Goal: Navigation & Orientation: Find specific page/section

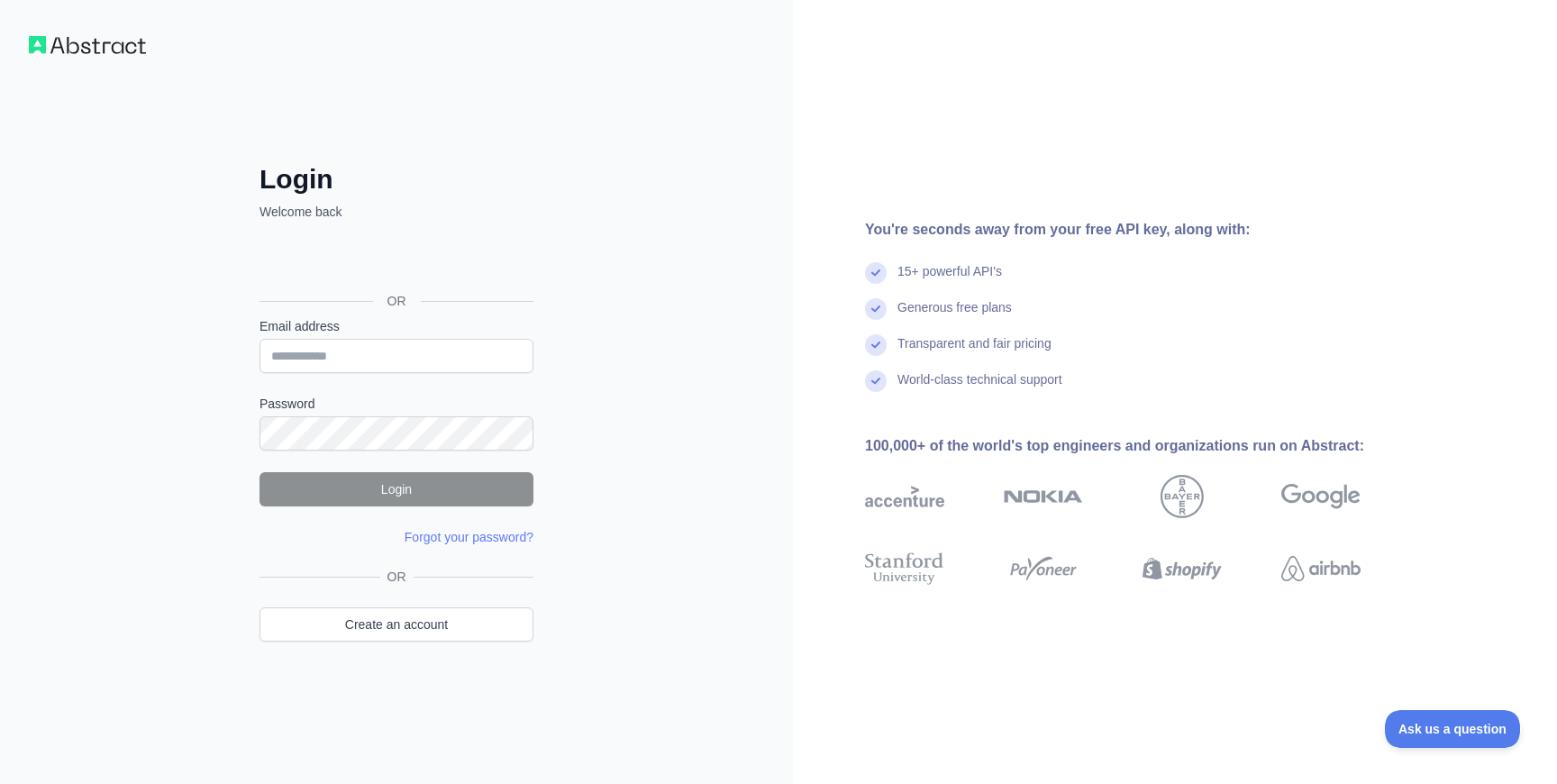
click at [581, 159] on div "Login Welcome back OR Email address Password Login Forgot your password? Please…" at bounding box center [396, 392] width 793 height 784
click at [380, 355] on input "Email address" at bounding box center [396, 356] width 274 height 34
type input "**********"
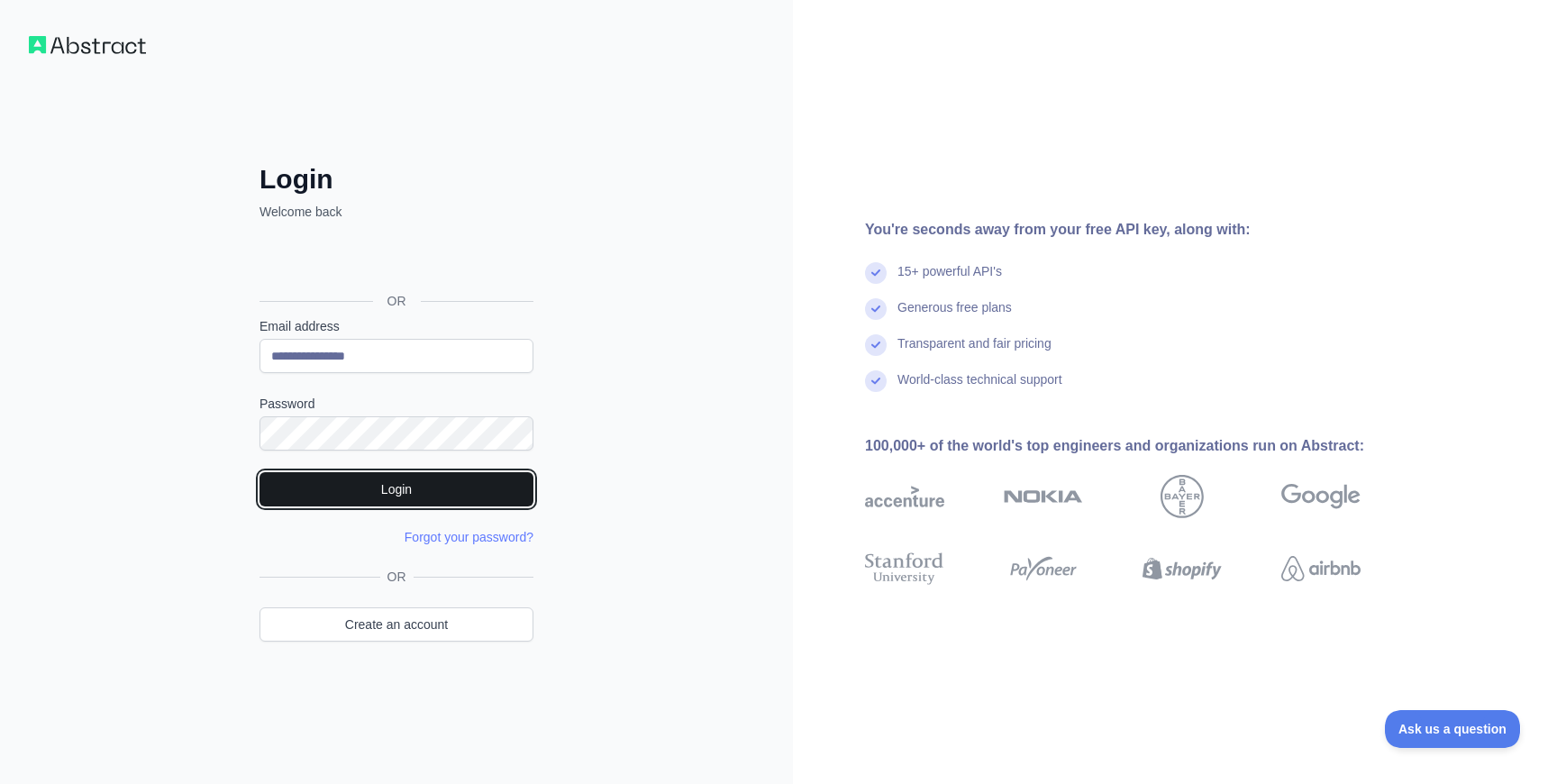
click at [392, 480] on button "Login" at bounding box center [396, 490] width 274 height 34
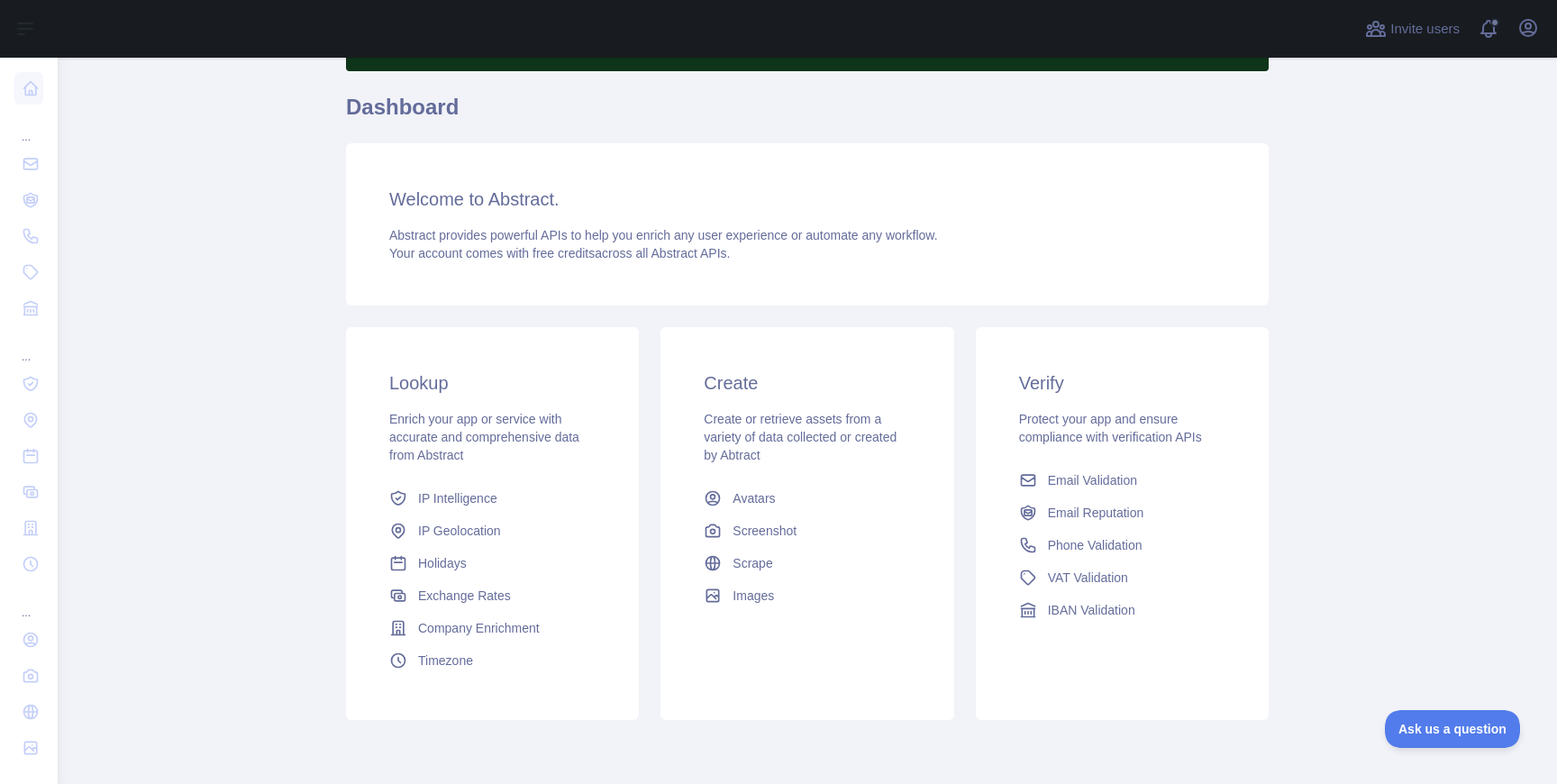
scroll to position [196, 0]
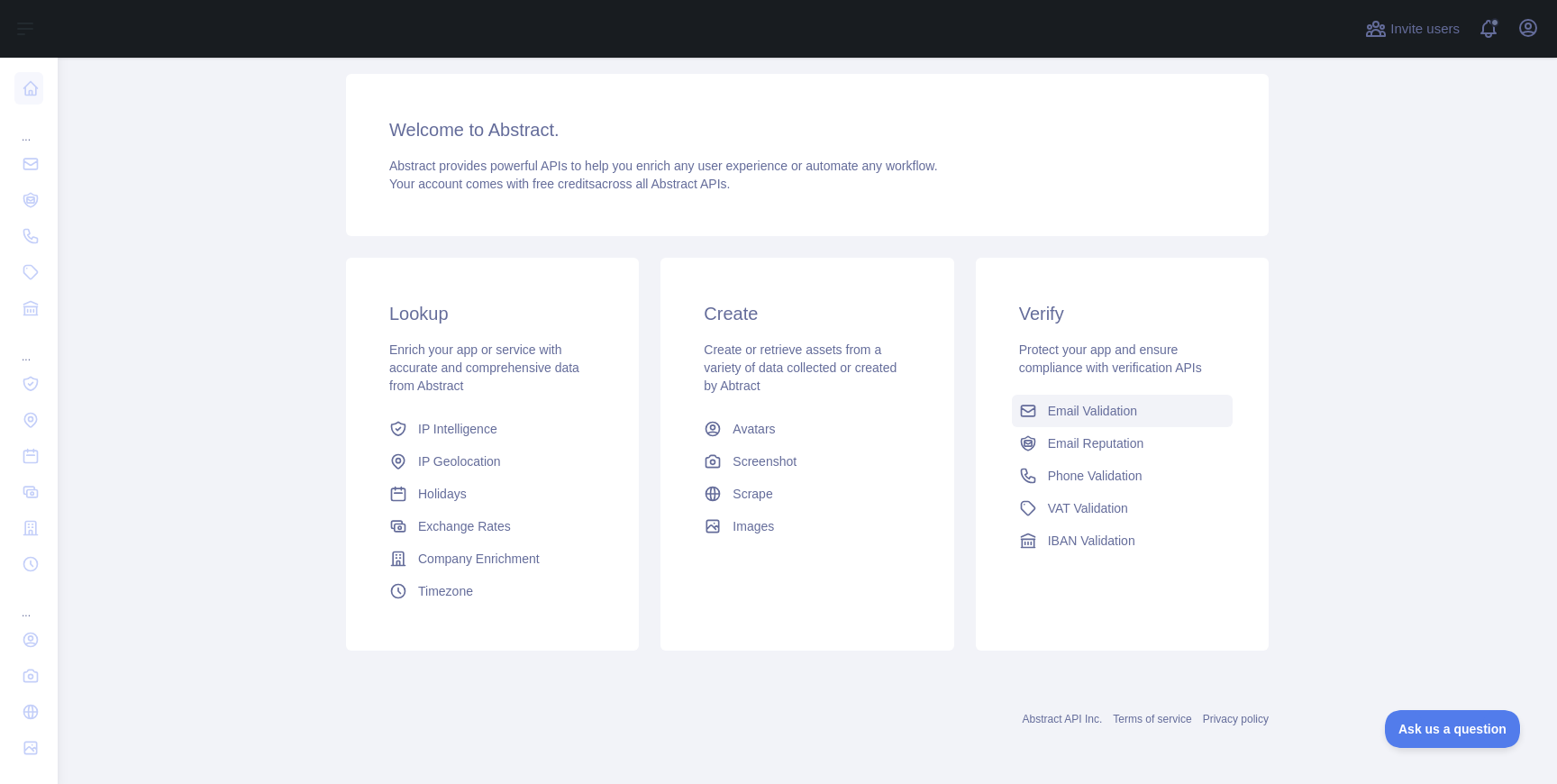
click at [1095, 410] on span "Email Validation" at bounding box center [1092, 410] width 89 height 18
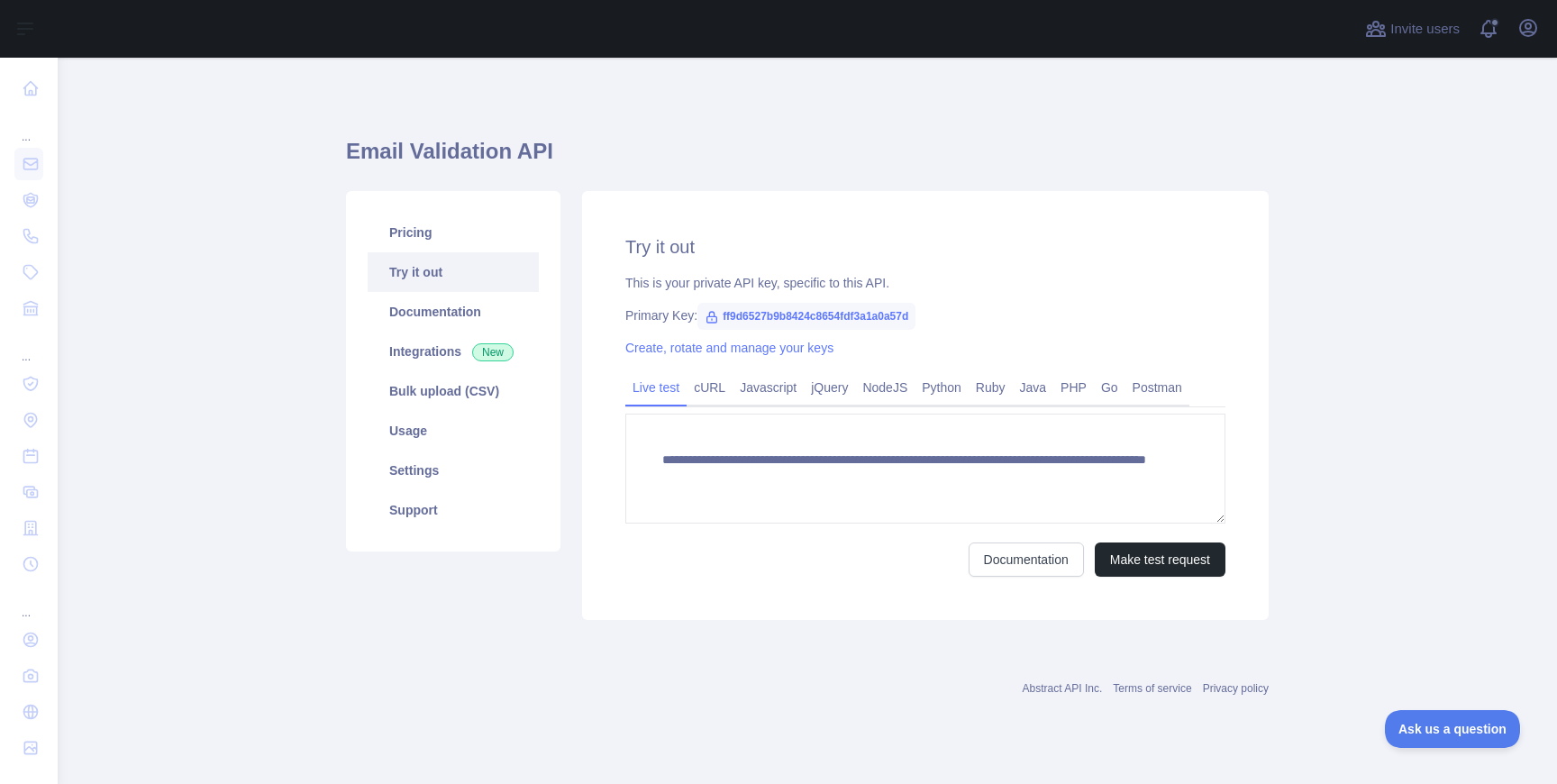
click at [1095, 410] on div "**********" at bounding box center [925, 405] width 708 height 428
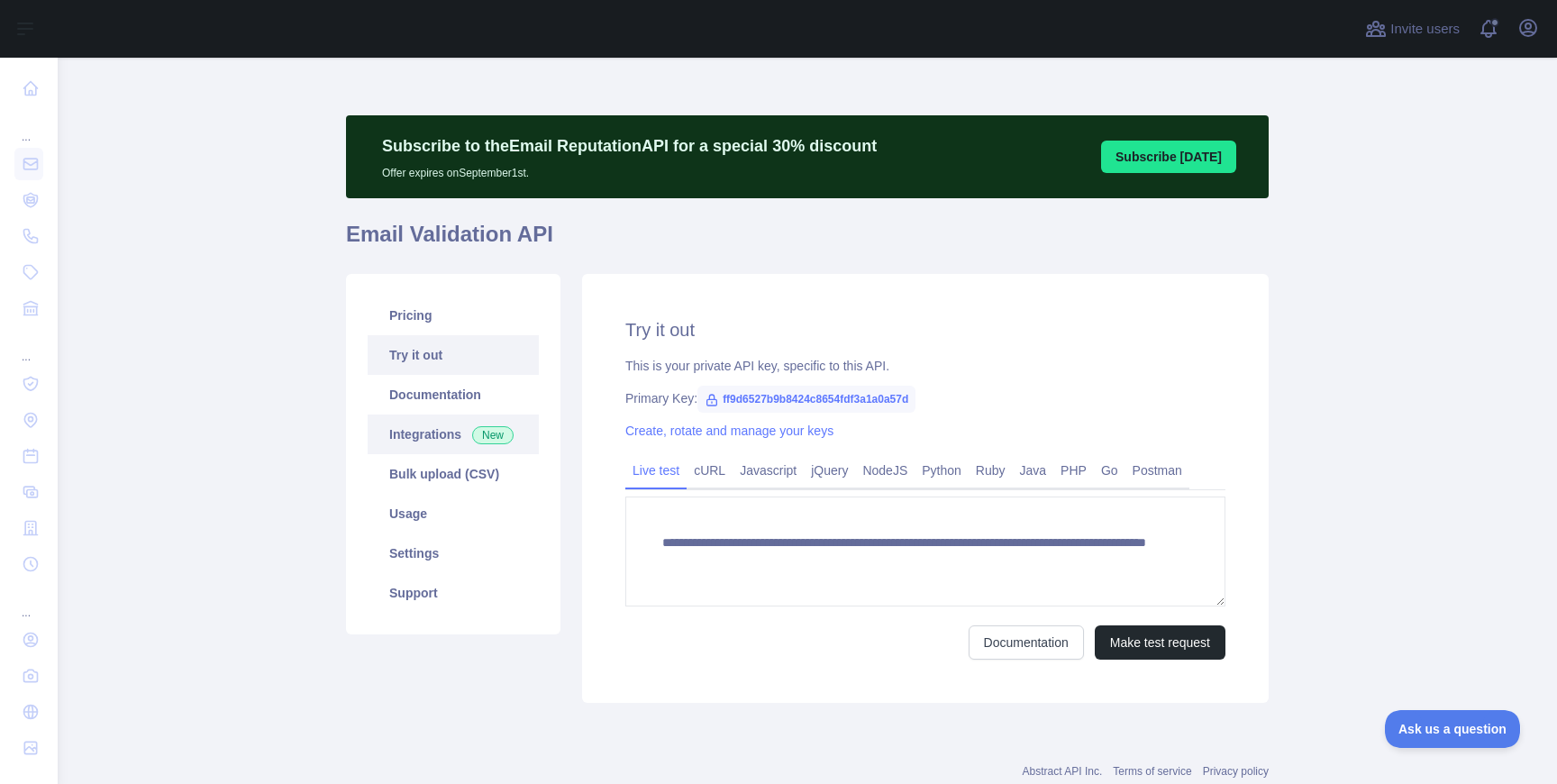
click at [442, 434] on link "Integrations New" at bounding box center [452, 433] width 171 height 39
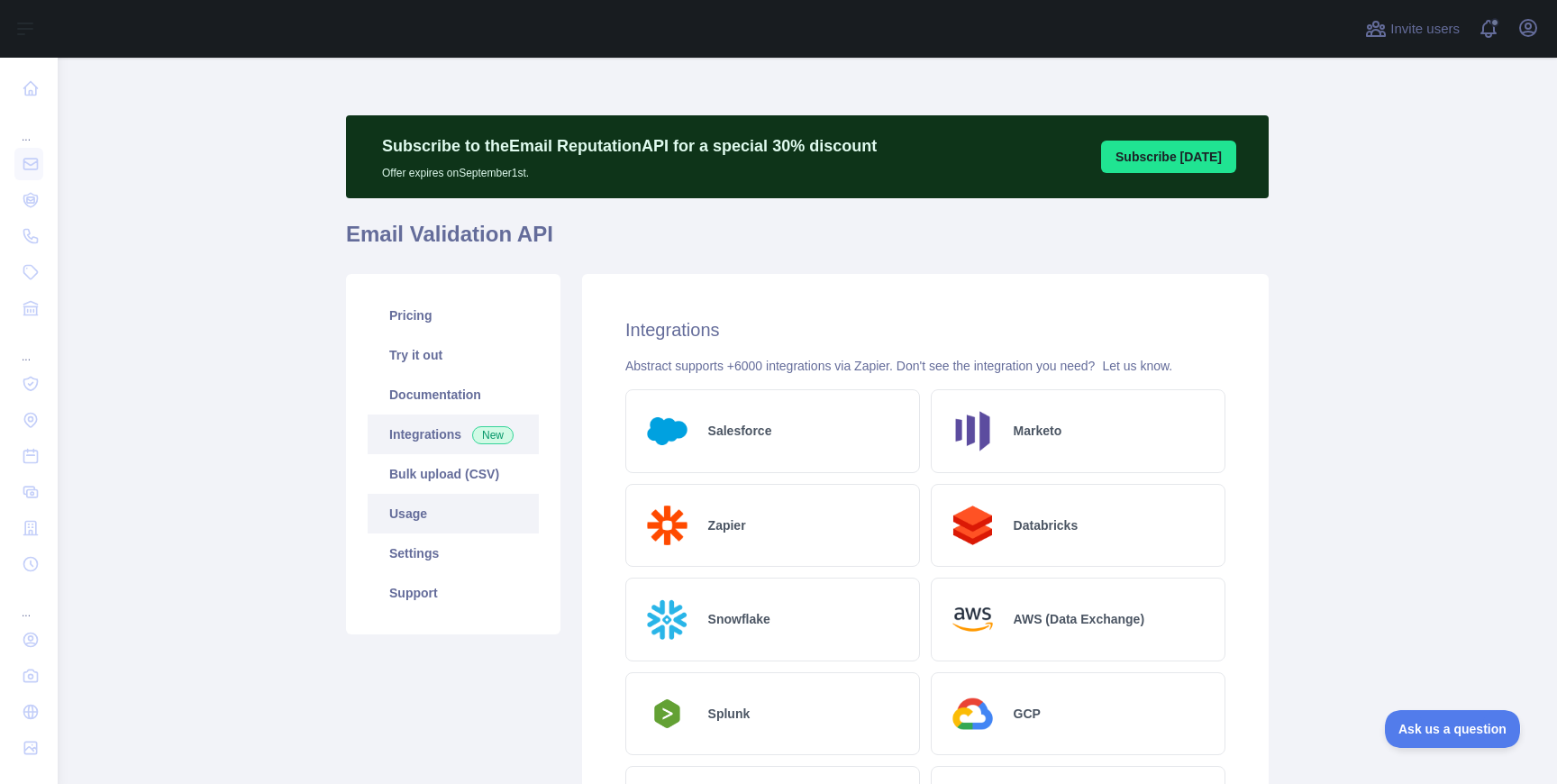
click at [433, 517] on link "Usage" at bounding box center [452, 512] width 171 height 39
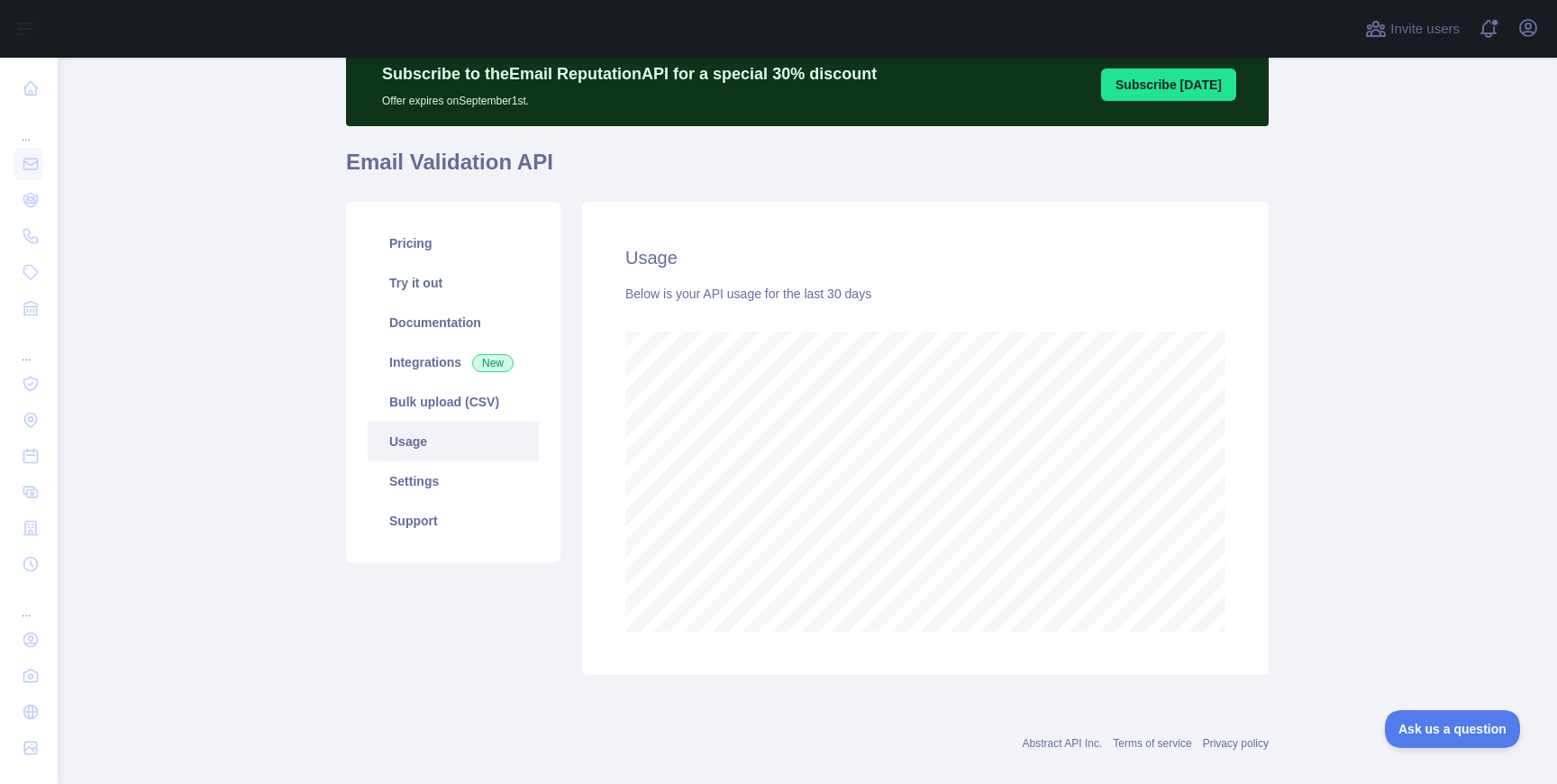
scroll to position [97, 0]
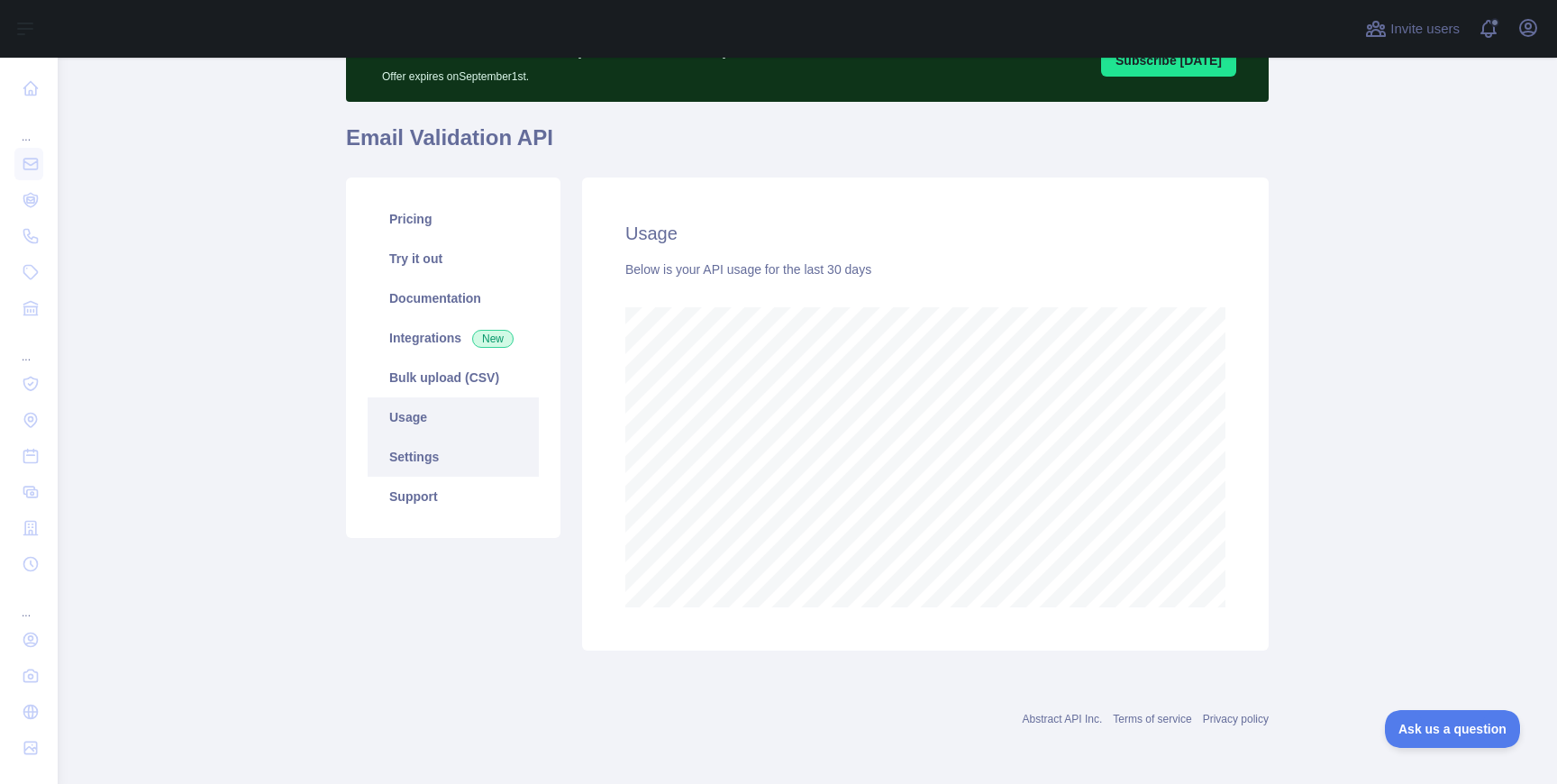
click at [444, 459] on link "Settings" at bounding box center [452, 456] width 171 height 39
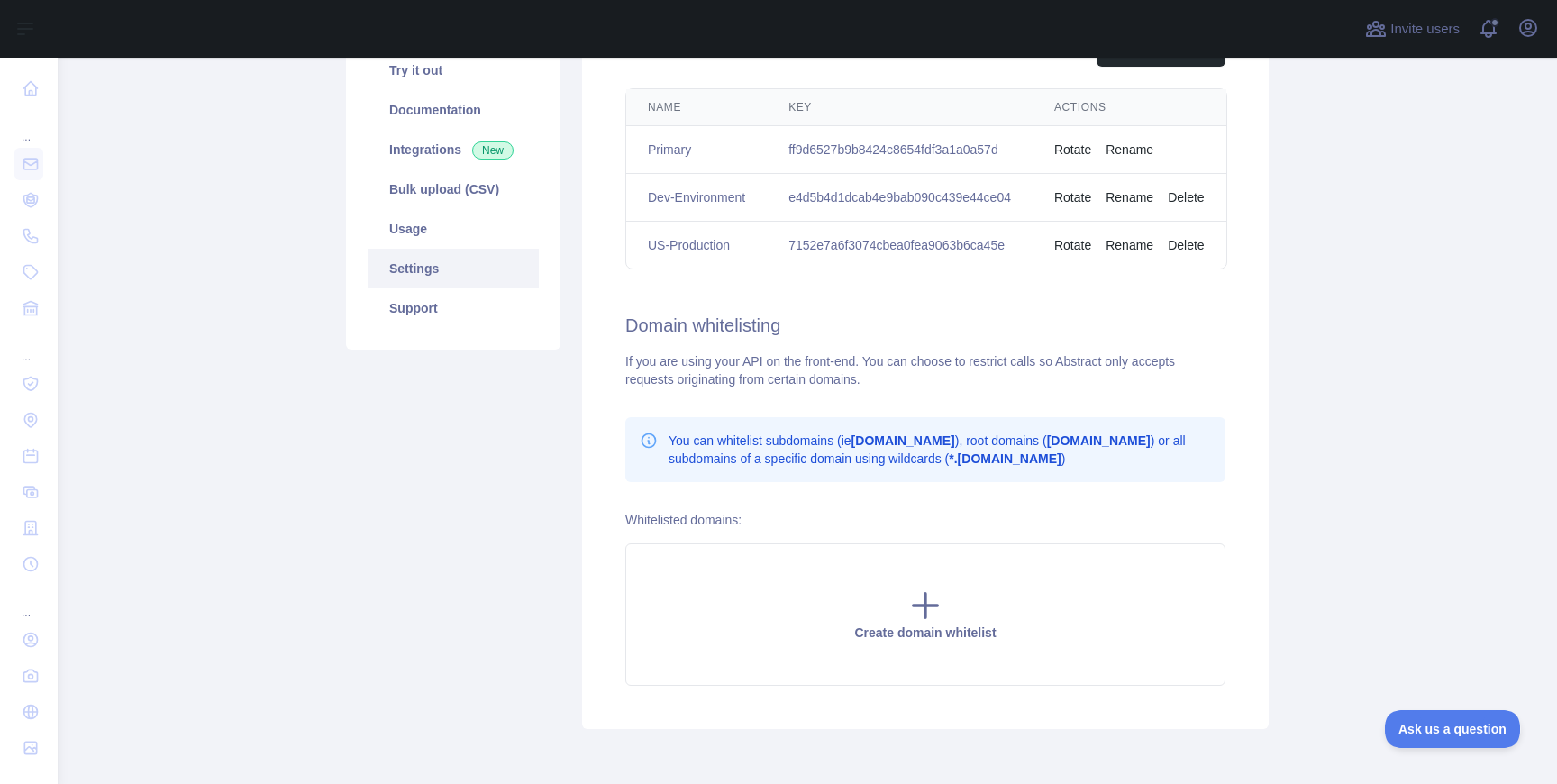
scroll to position [363, 0]
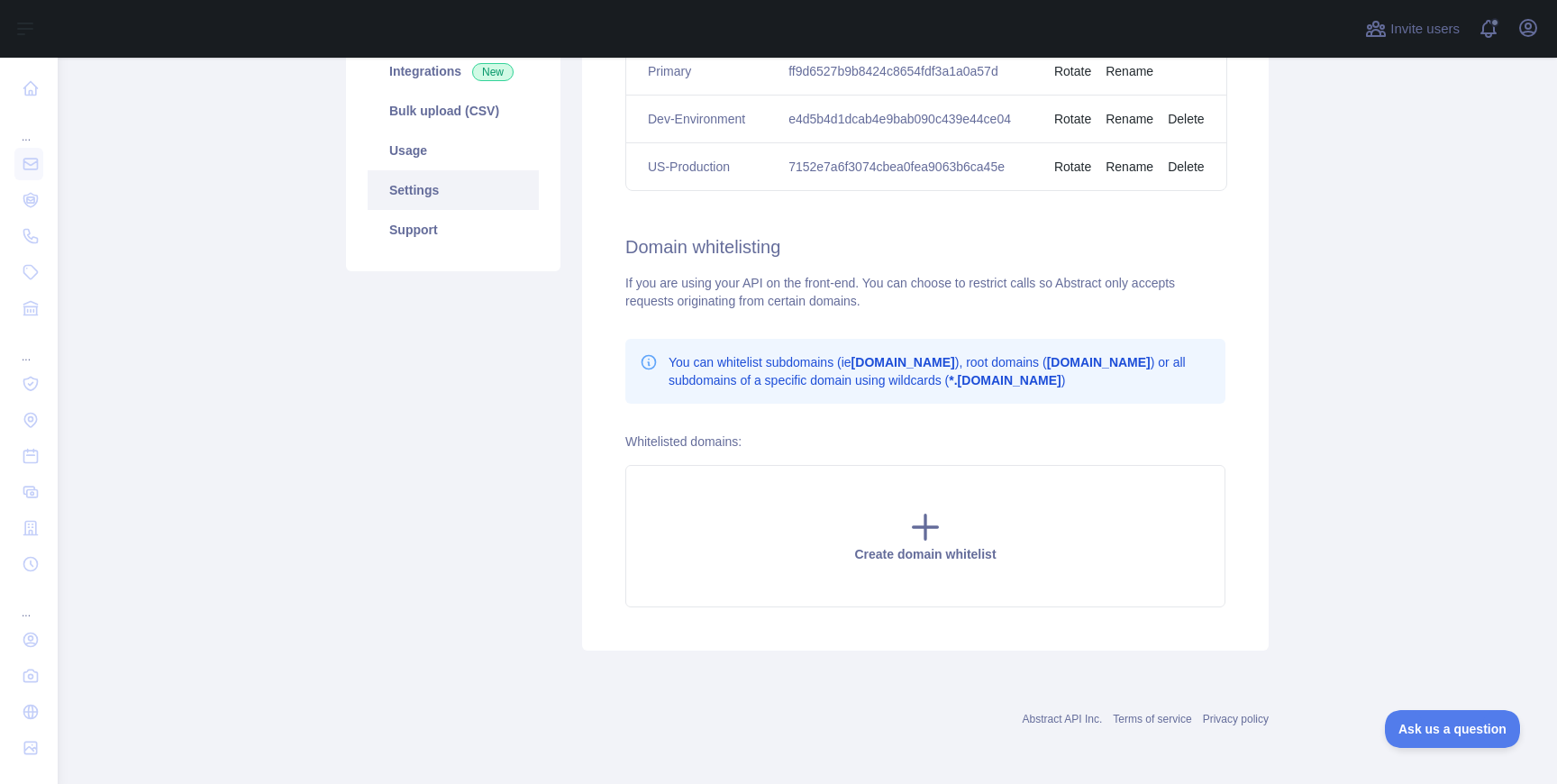
drag, startPoint x: 731, startPoint y: 358, endPoint x: 893, endPoint y: 372, distance: 162.6
click at [893, 373] on p "You can whitelist subdomains (ie [DOMAIN_NAME] ), root domains ( [DOMAIN_NAME] …" at bounding box center [939, 371] width 542 height 36
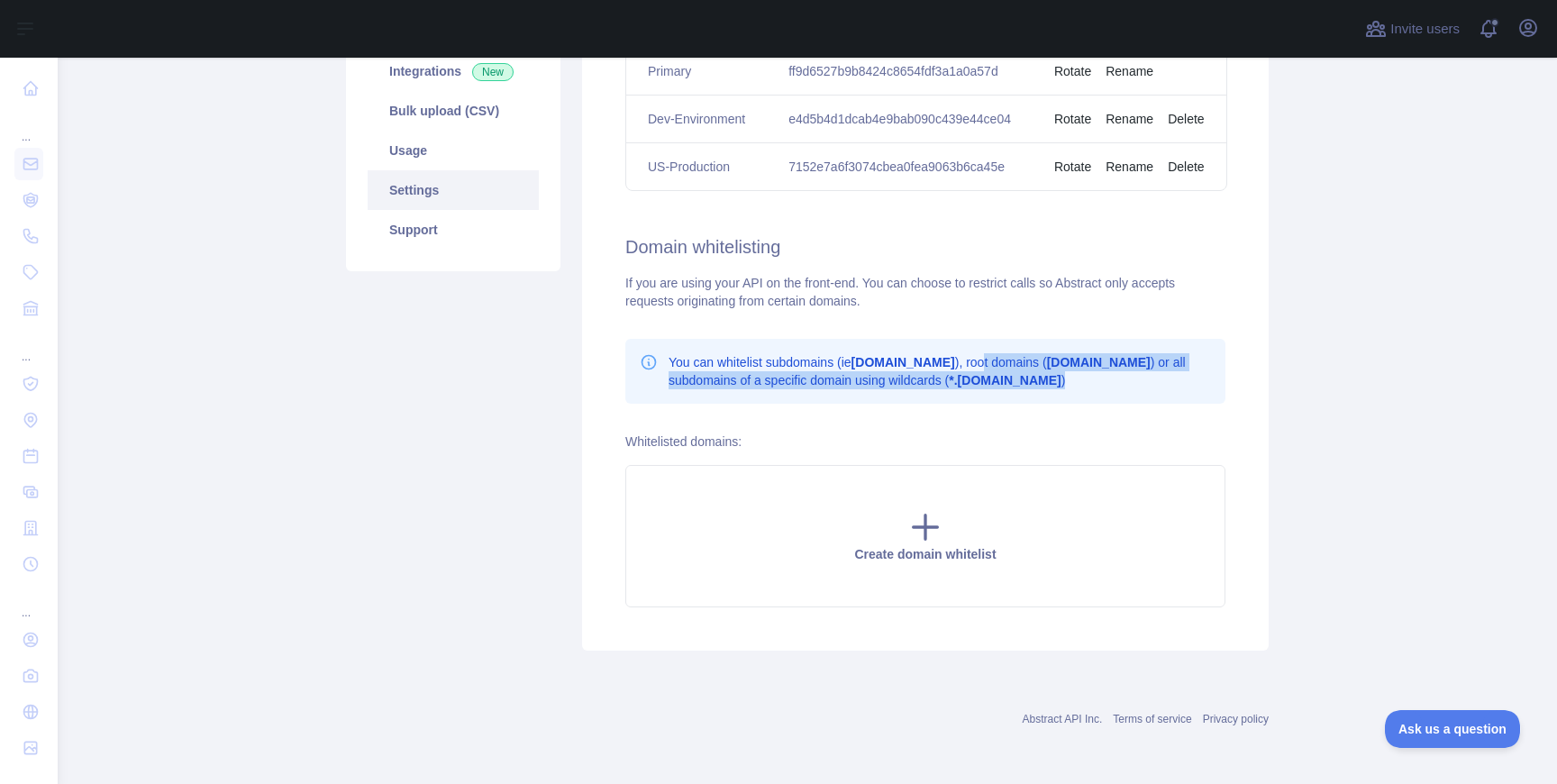
drag, startPoint x: 993, startPoint y: 361, endPoint x: 1184, endPoint y: 395, distance: 194.0
click at [1186, 396] on div "You can whitelist subdomains (ie [DOMAIN_NAME] ), root domains ( [DOMAIN_NAME] …" at bounding box center [925, 371] width 600 height 65
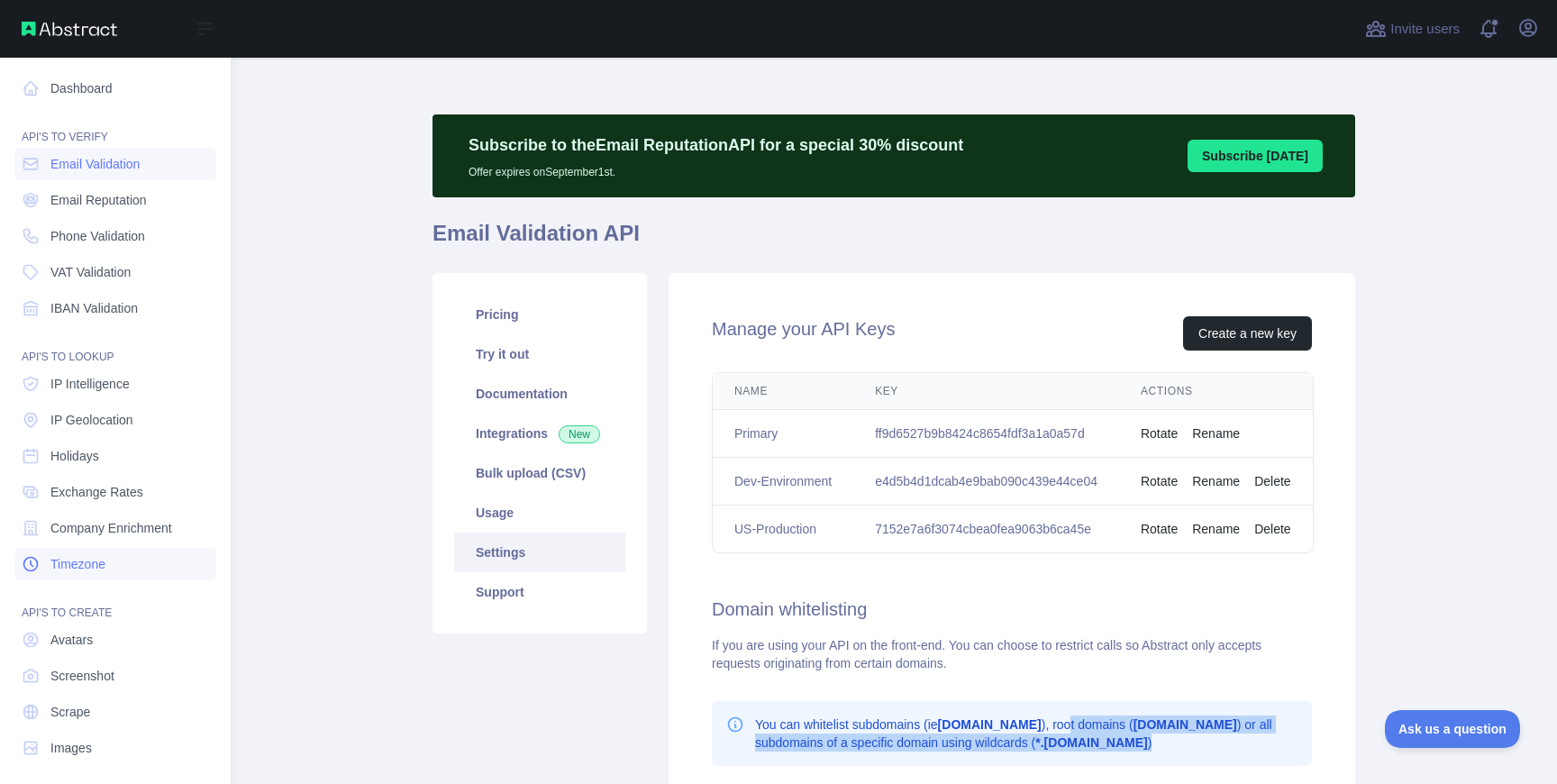
scroll to position [9, 0]
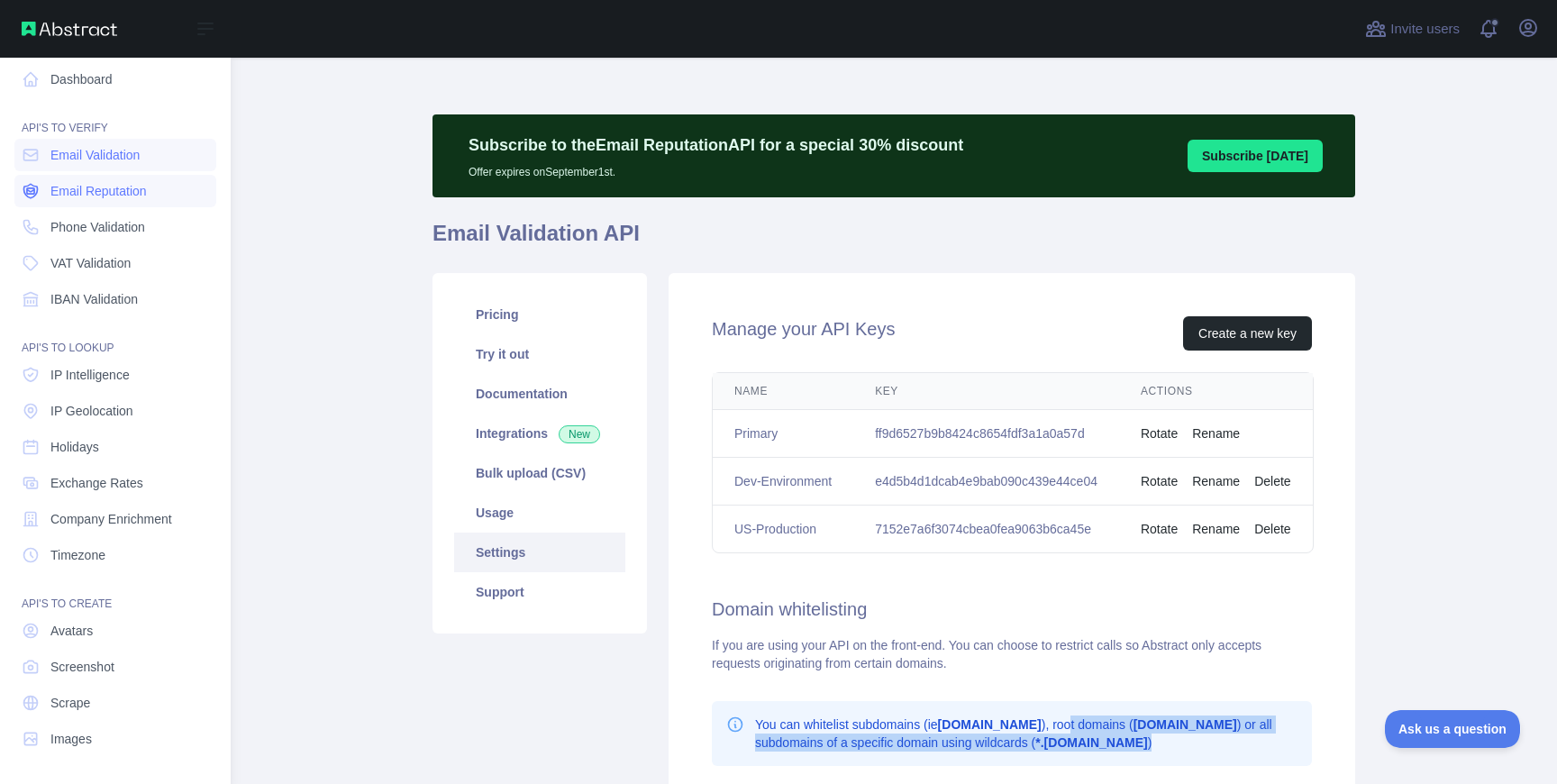
click at [115, 183] on span "Email Reputation" at bounding box center [99, 190] width 97 height 18
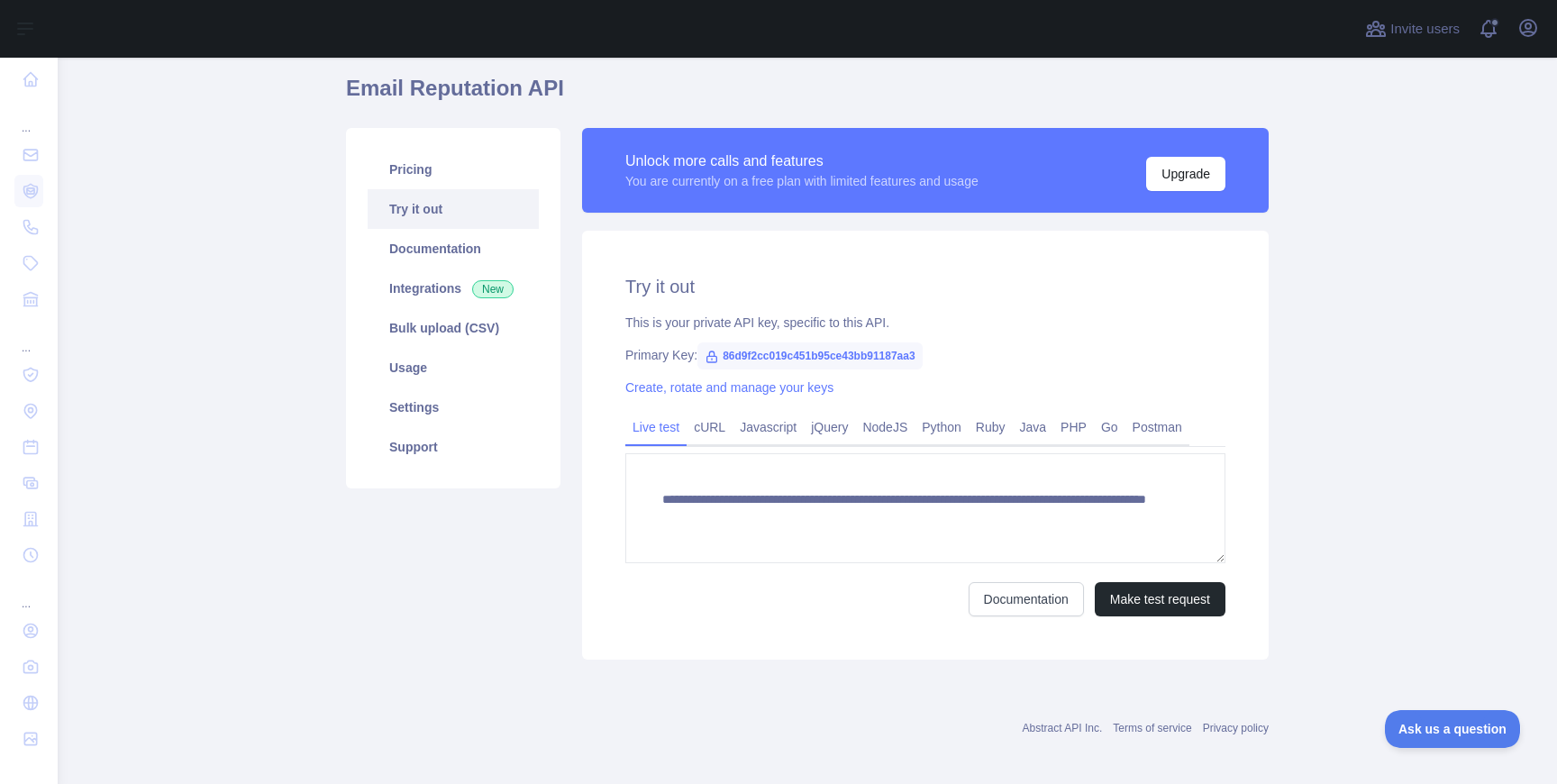
scroll to position [155, 0]
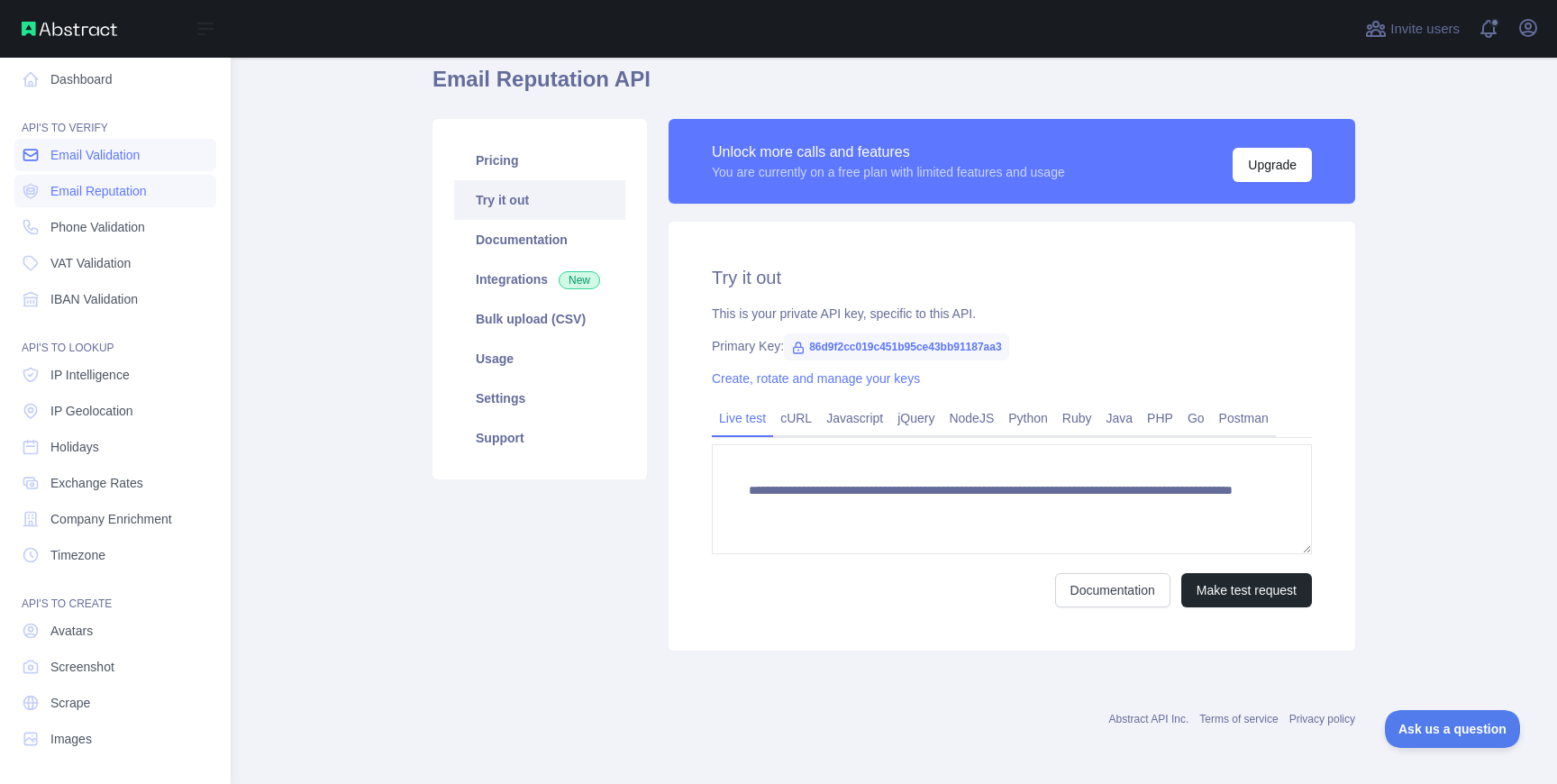
click at [113, 156] on span "Email Validation" at bounding box center [95, 155] width 89 height 18
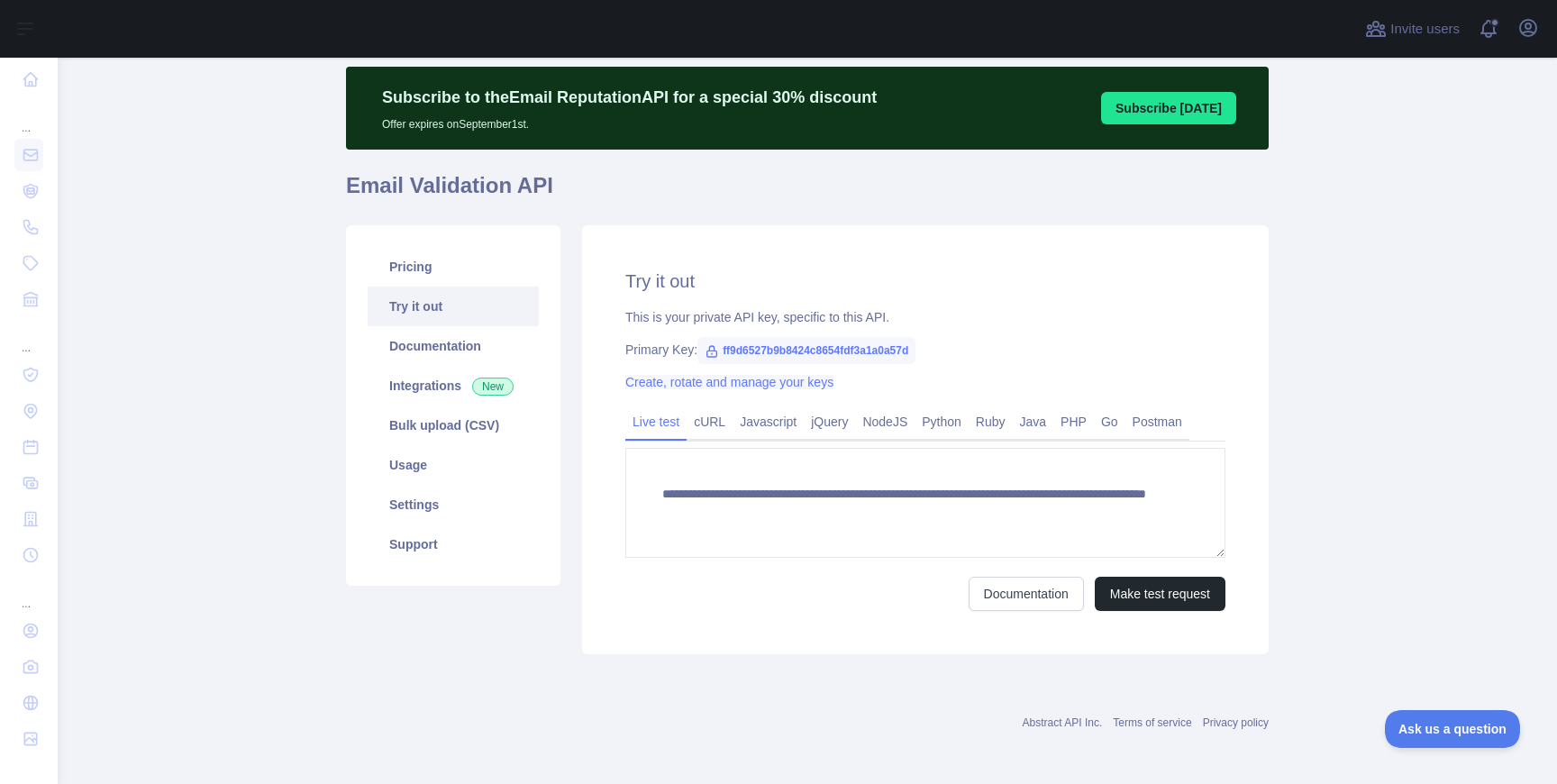
scroll to position [53, 0]
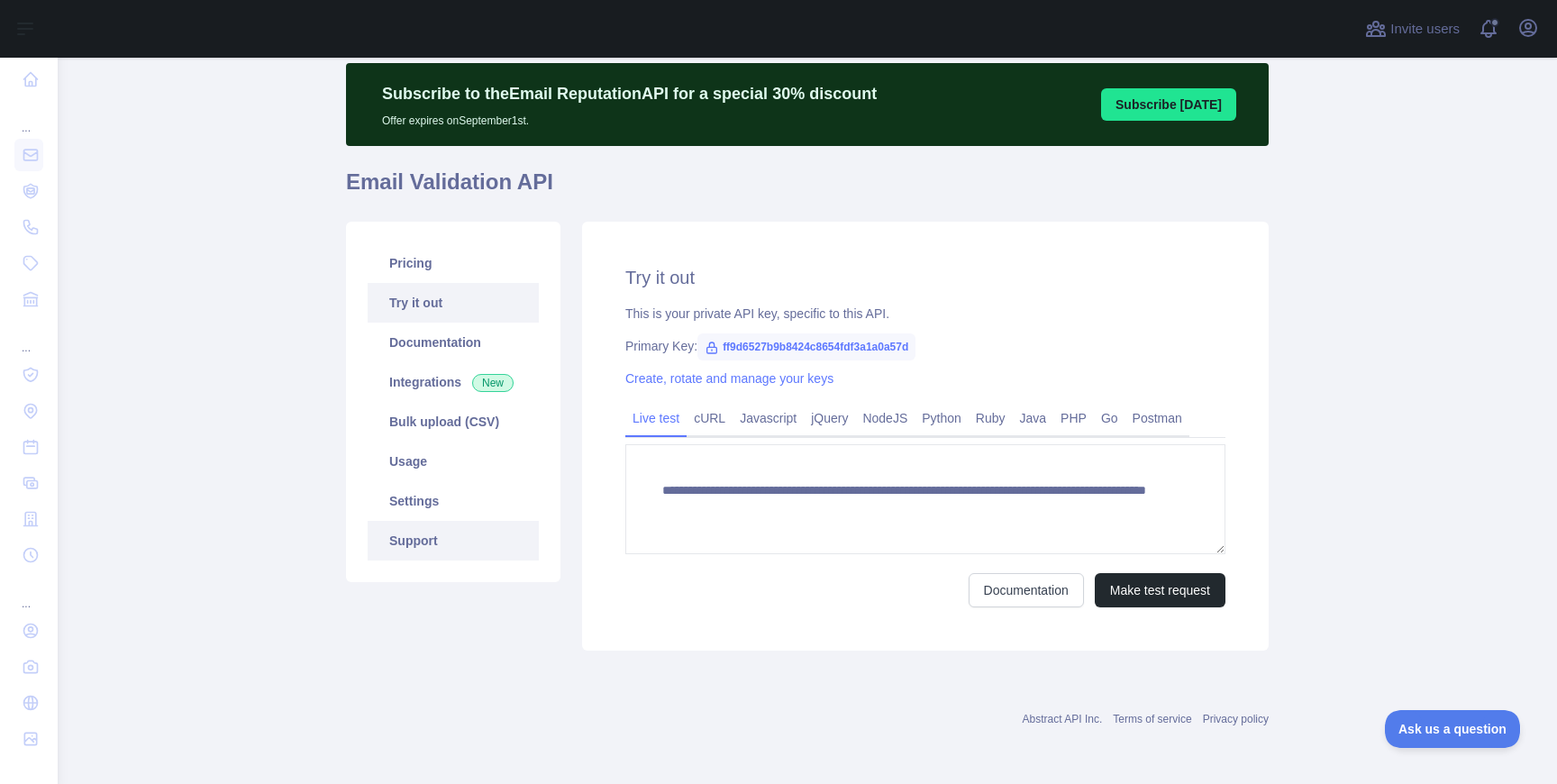
click at [426, 543] on link "Support" at bounding box center [452, 539] width 171 height 39
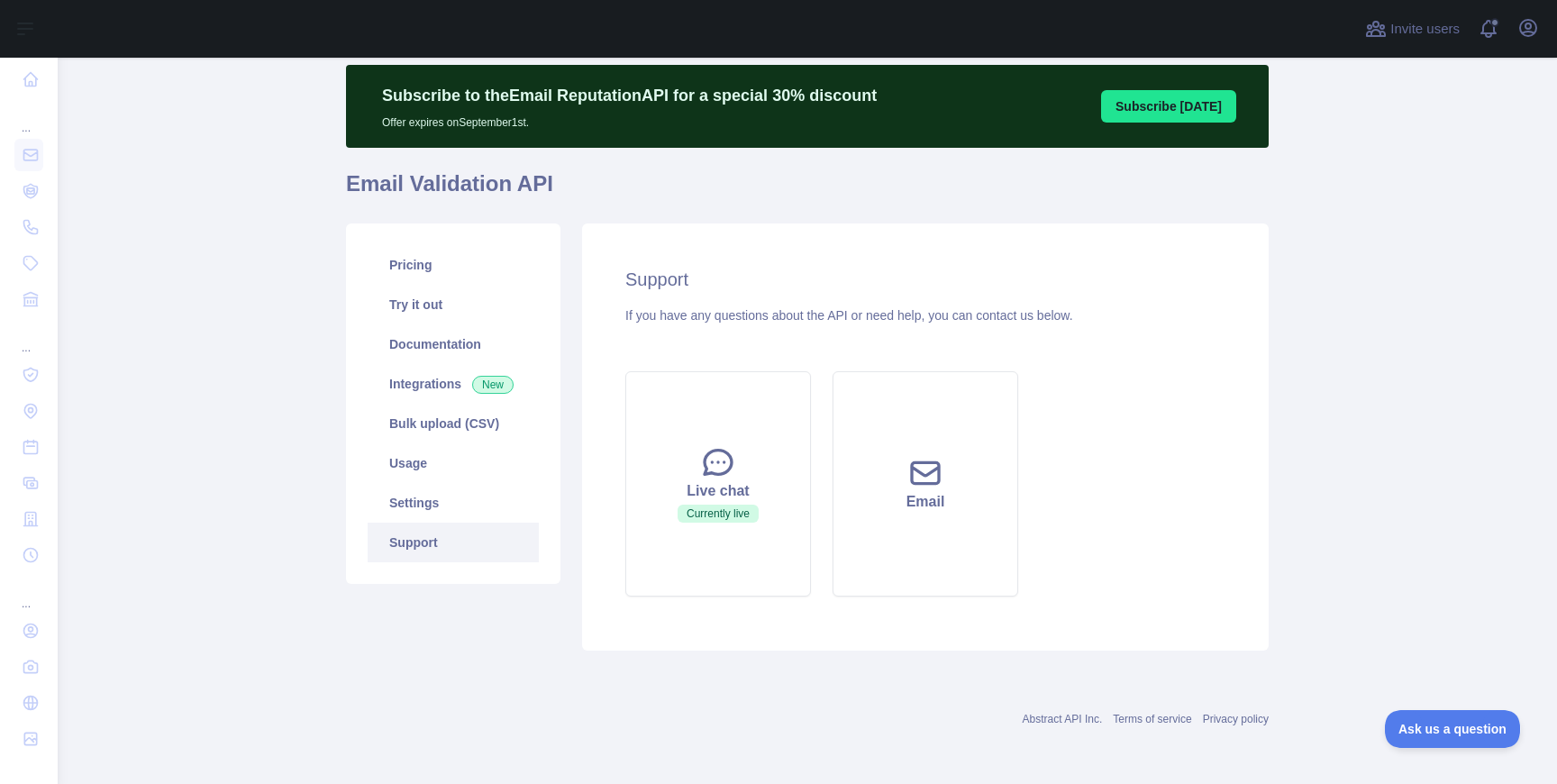
scroll to position [51, 0]
click at [419, 507] on link "Settings" at bounding box center [452, 502] width 171 height 39
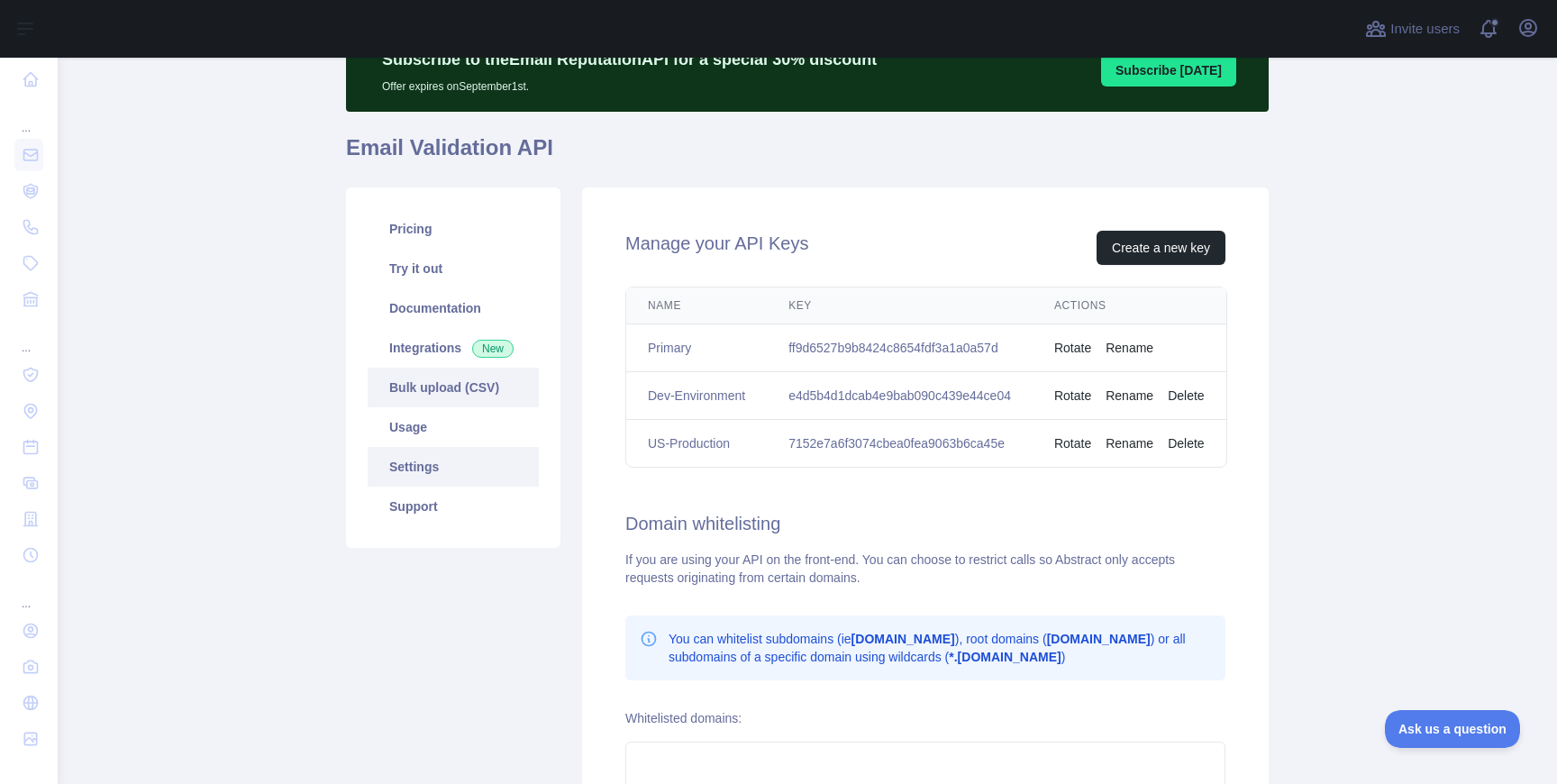
scroll to position [83, 0]
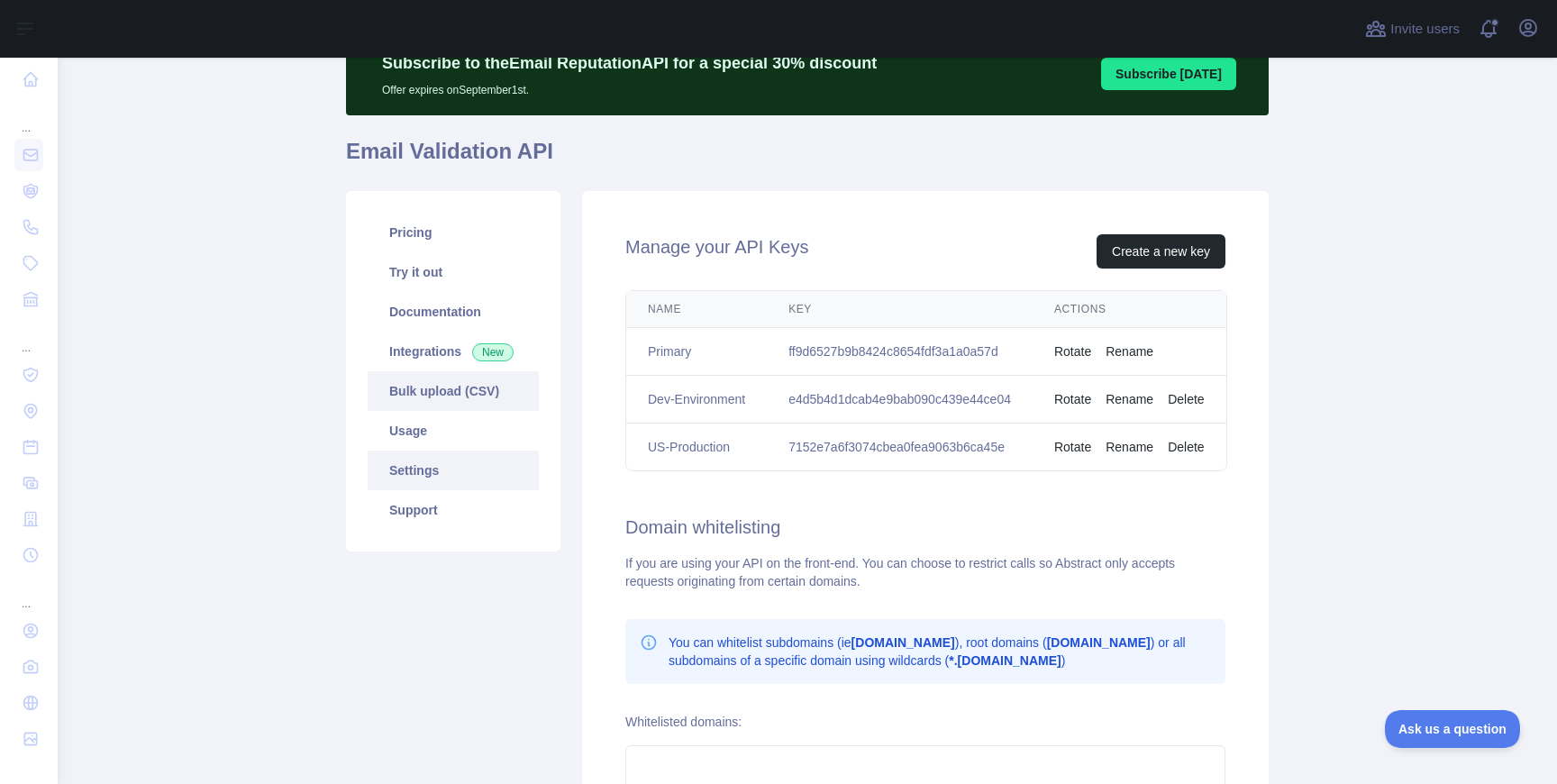
click at [470, 392] on link "Bulk upload (CSV)" at bounding box center [452, 390] width 171 height 39
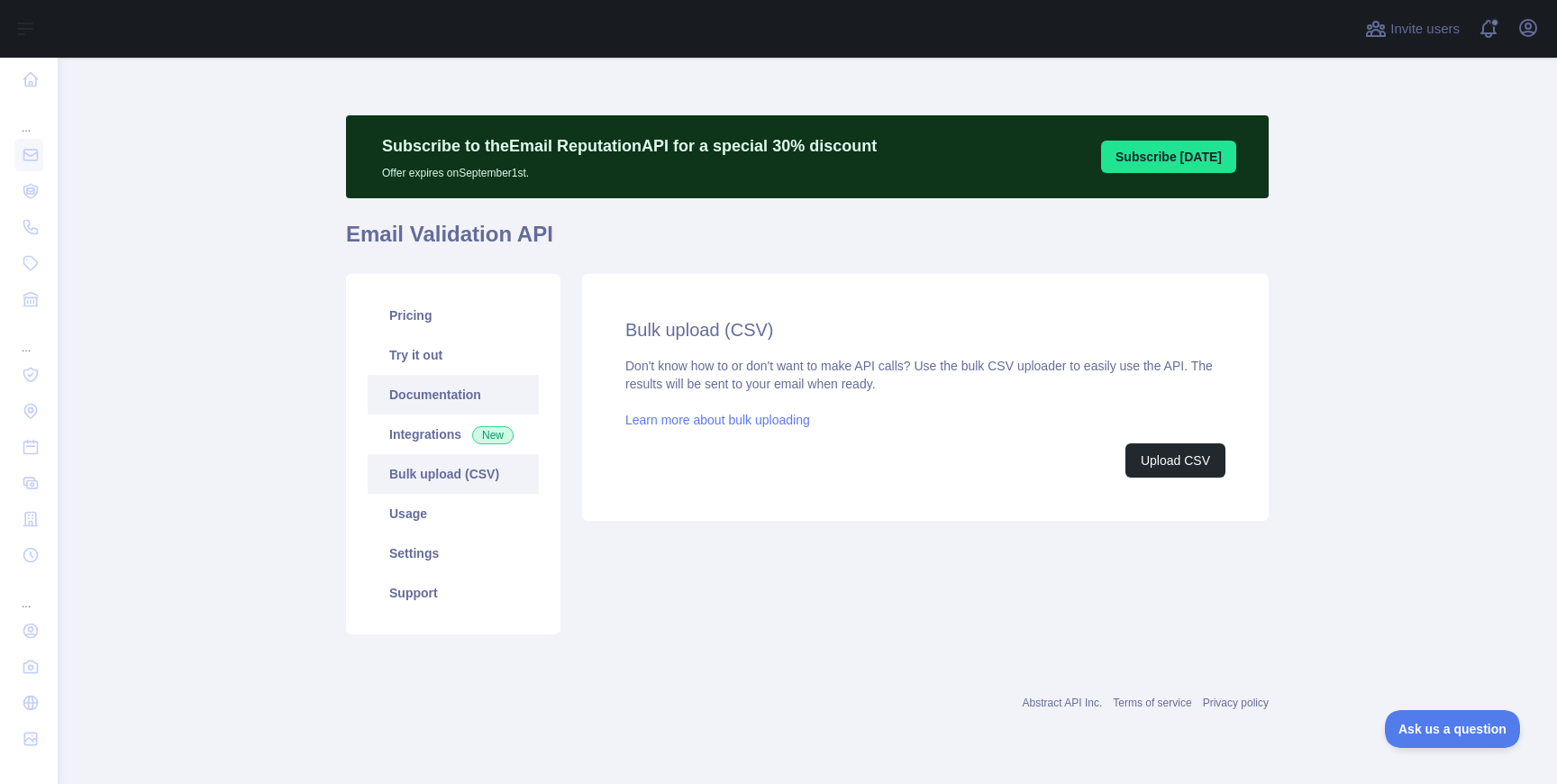
click at [450, 381] on link "Documentation" at bounding box center [452, 394] width 171 height 39
